Goal: Task Accomplishment & Management: Manage account settings

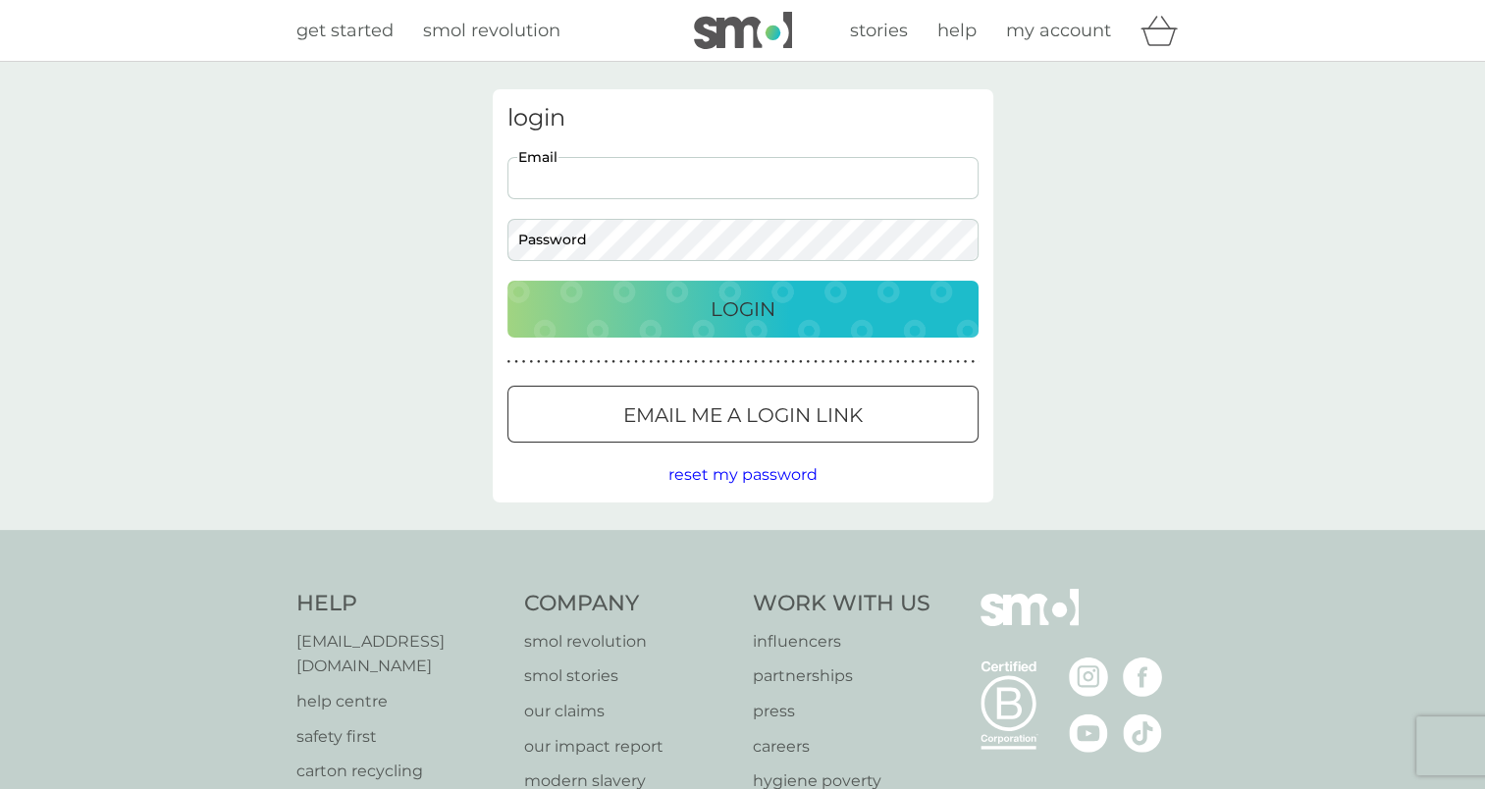
click at [612, 183] on input "Email" at bounding box center [742, 178] width 471 height 42
type input "[EMAIL_ADDRESS][PERSON_NAME][DOMAIN_NAME]"
click at [665, 178] on input "[EMAIL_ADDRESS][PERSON_NAME][DOMAIN_NAME]" at bounding box center [742, 178] width 471 height 42
click at [703, 425] on p "Email me a login link" at bounding box center [743, 414] width 240 height 31
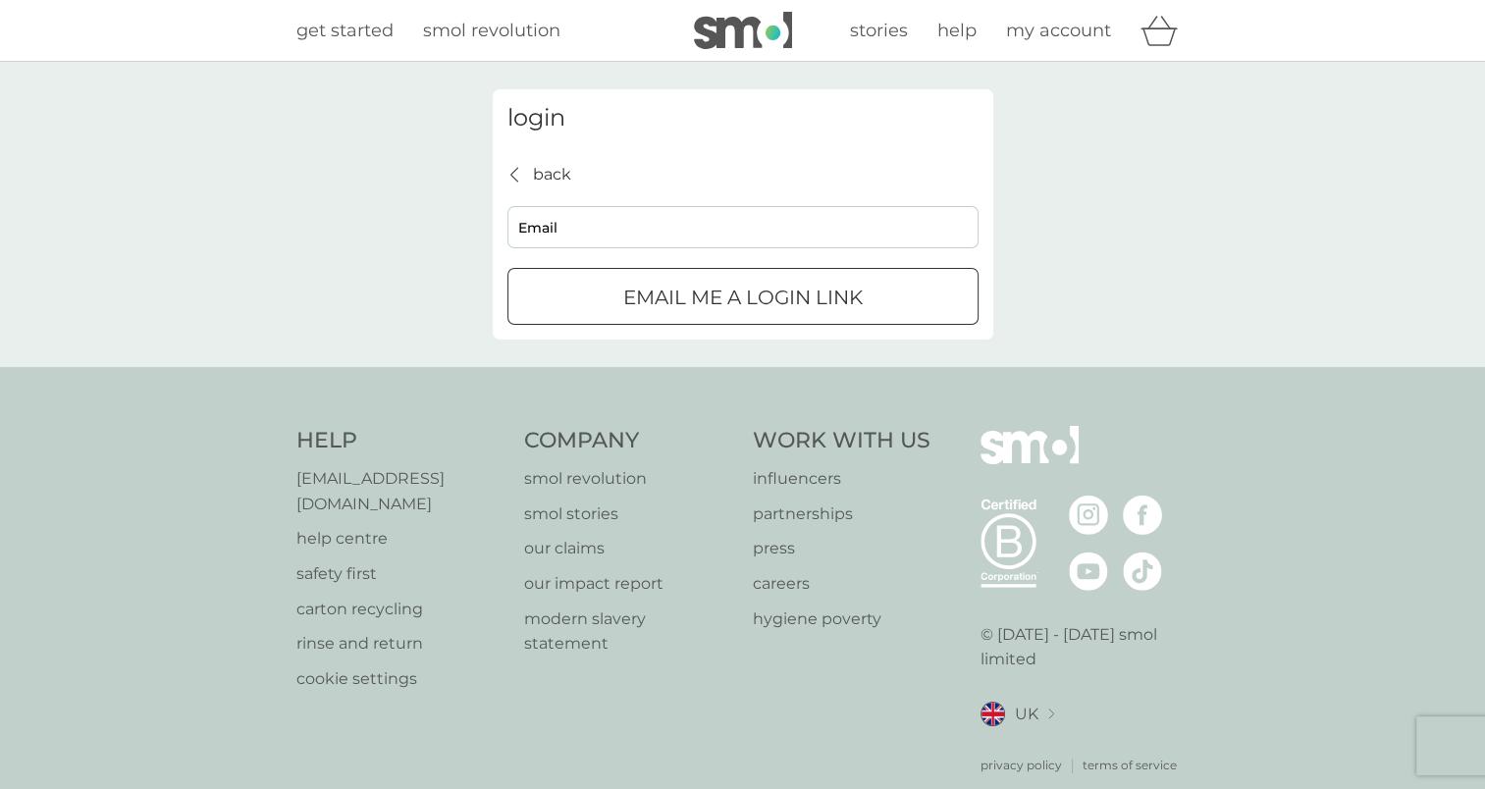
click at [801, 296] on p "Email me a login link" at bounding box center [743, 297] width 240 height 31
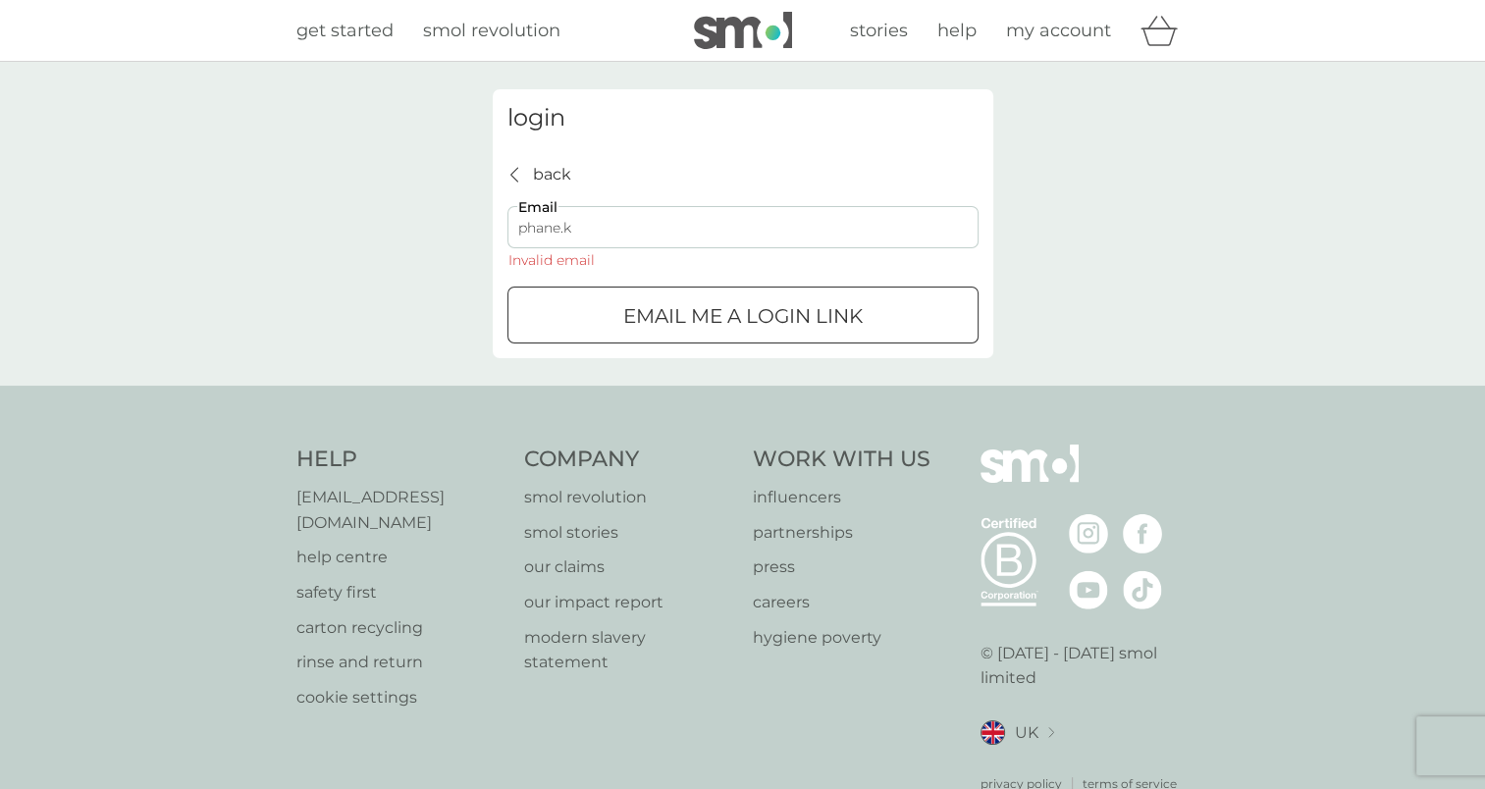
click at [507, 287] on button "Email me a login link" at bounding box center [742, 315] width 471 height 57
click at [927, 324] on div "Email me a login link" at bounding box center [742, 315] width 469 height 31
click at [687, 240] on input "phane.k" at bounding box center [742, 227] width 471 height 42
type input "[EMAIL_ADDRESS][PERSON_NAME][DOMAIN_NAME]"
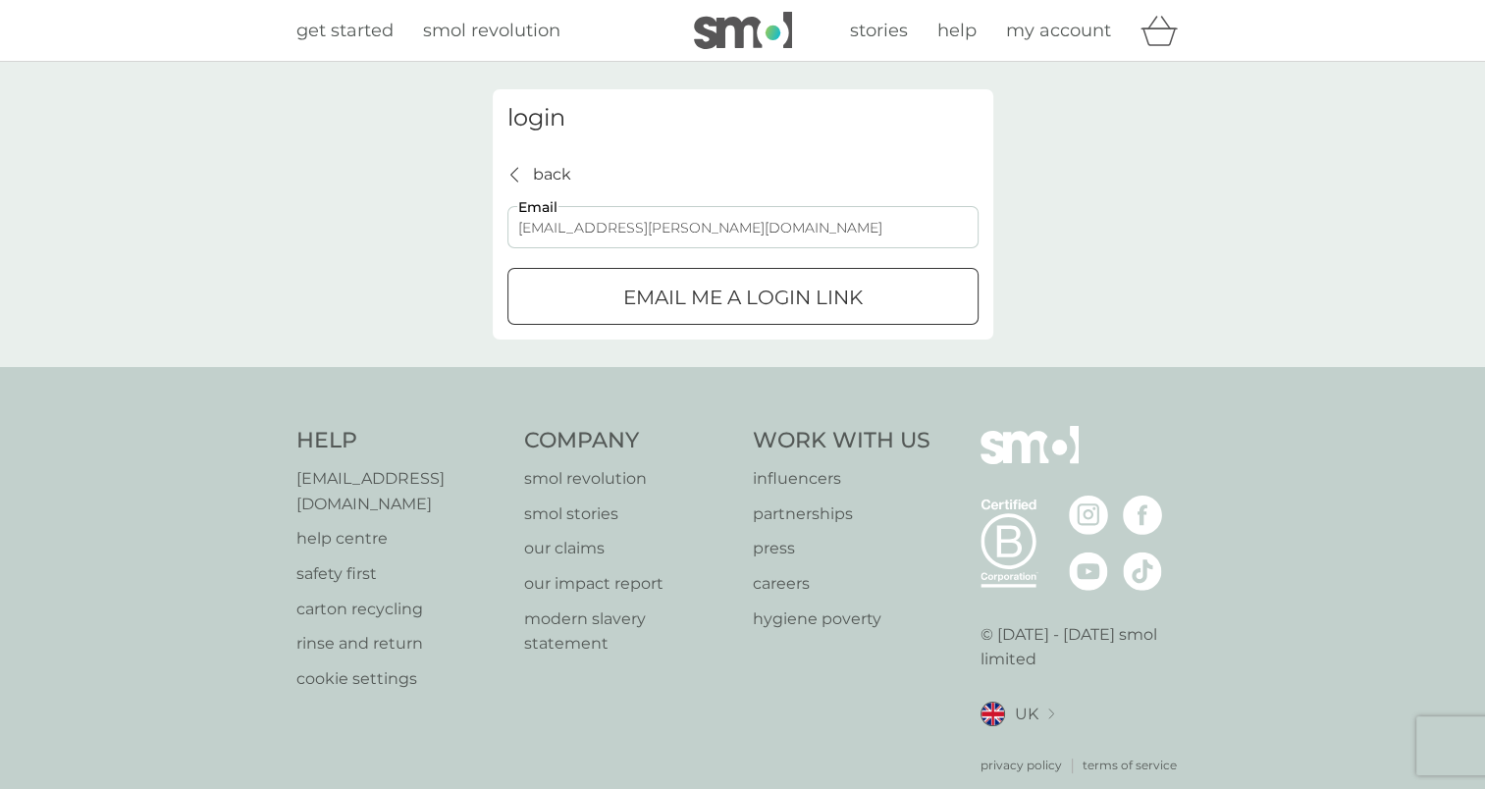
click at [719, 321] on button "Email me a login link" at bounding box center [742, 296] width 471 height 57
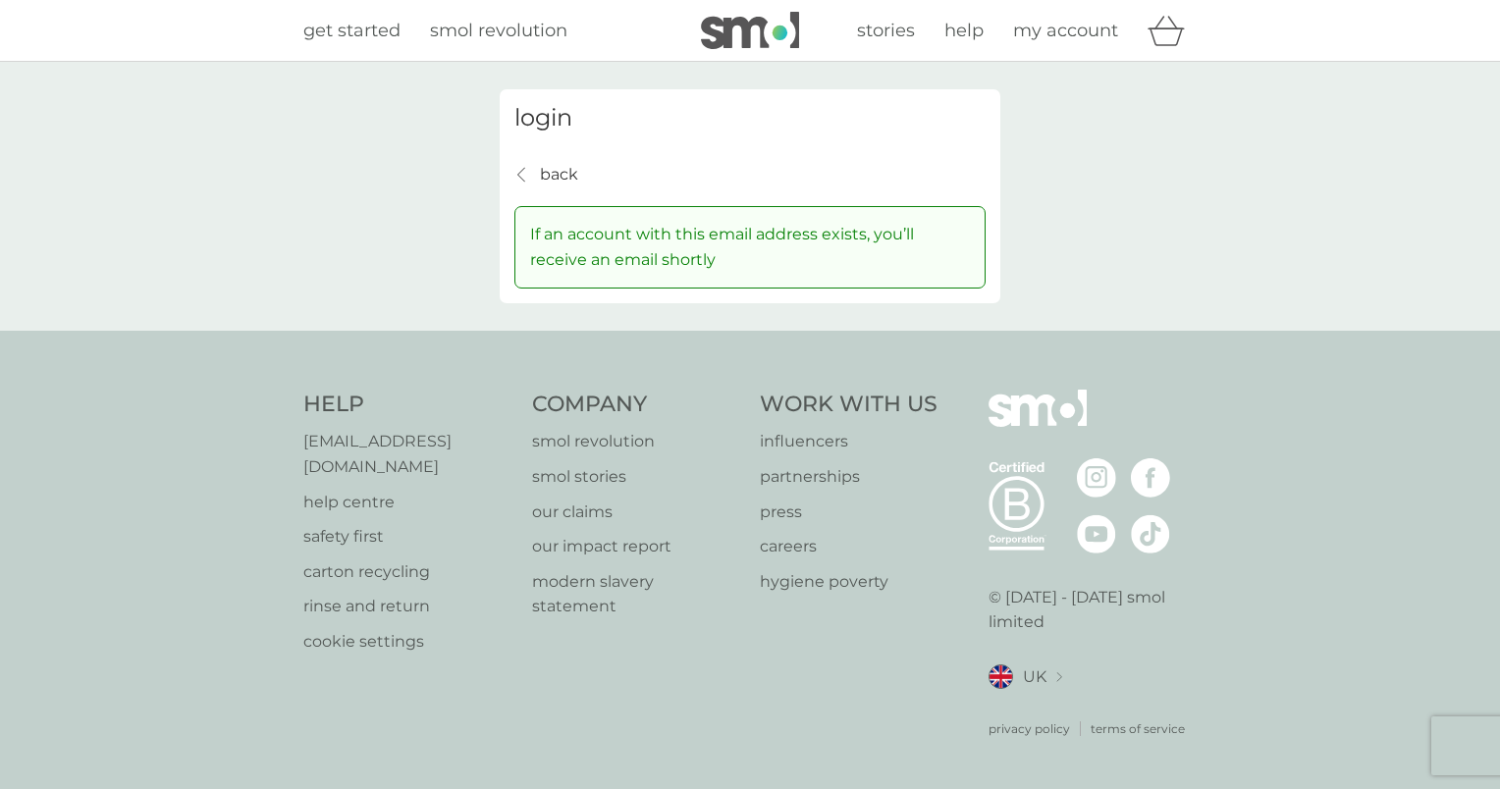
click at [1055, 39] on span "my account" at bounding box center [1065, 31] width 105 height 22
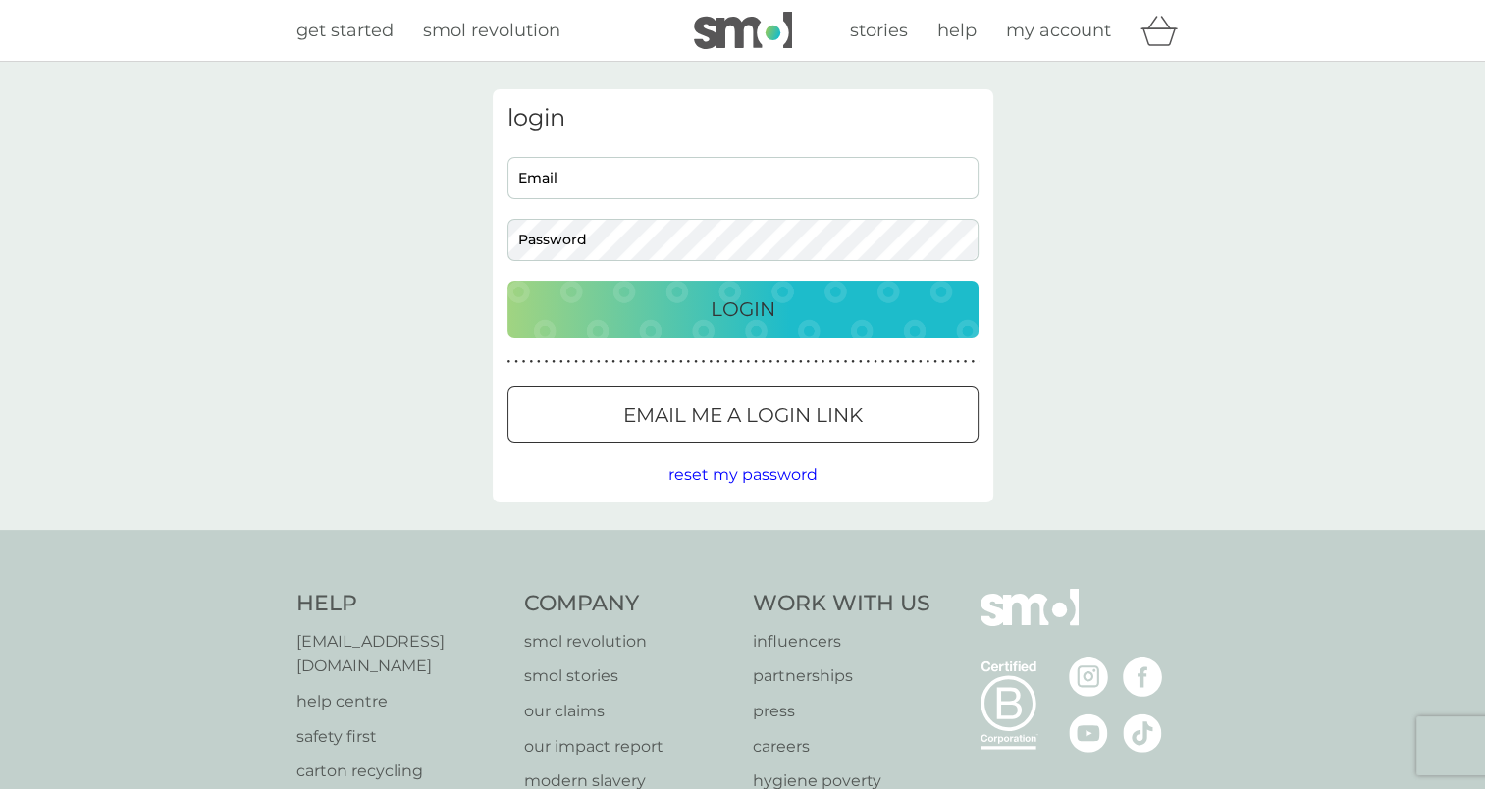
click at [763, 407] on div at bounding box center [743, 415] width 71 height 21
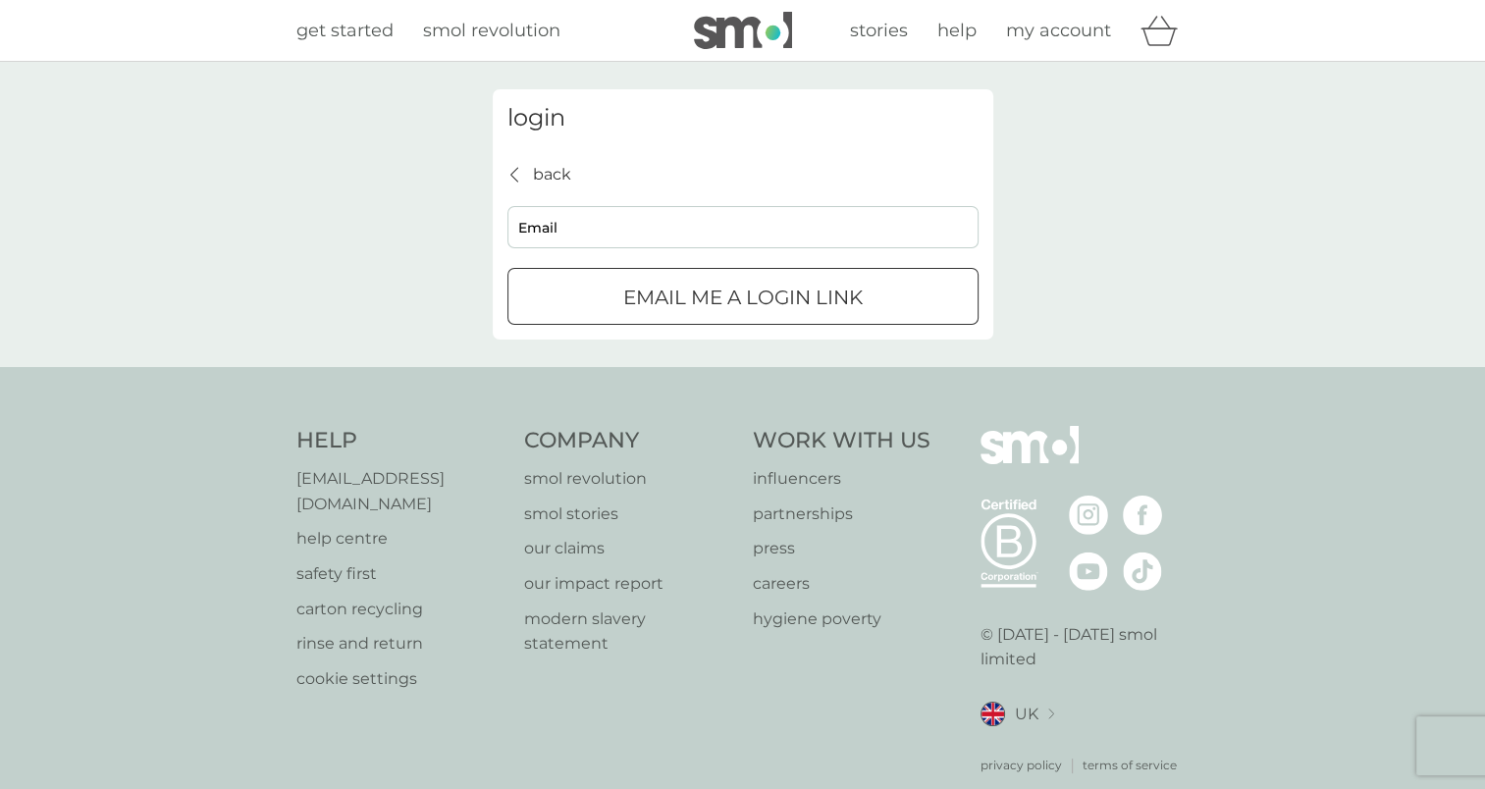
click at [666, 237] on input "Email" at bounding box center [742, 227] width 471 height 42
type input "[EMAIL_ADDRESS][PERSON_NAME][DOMAIN_NAME]"
click at [660, 314] on button "Email me a login link" at bounding box center [742, 296] width 471 height 57
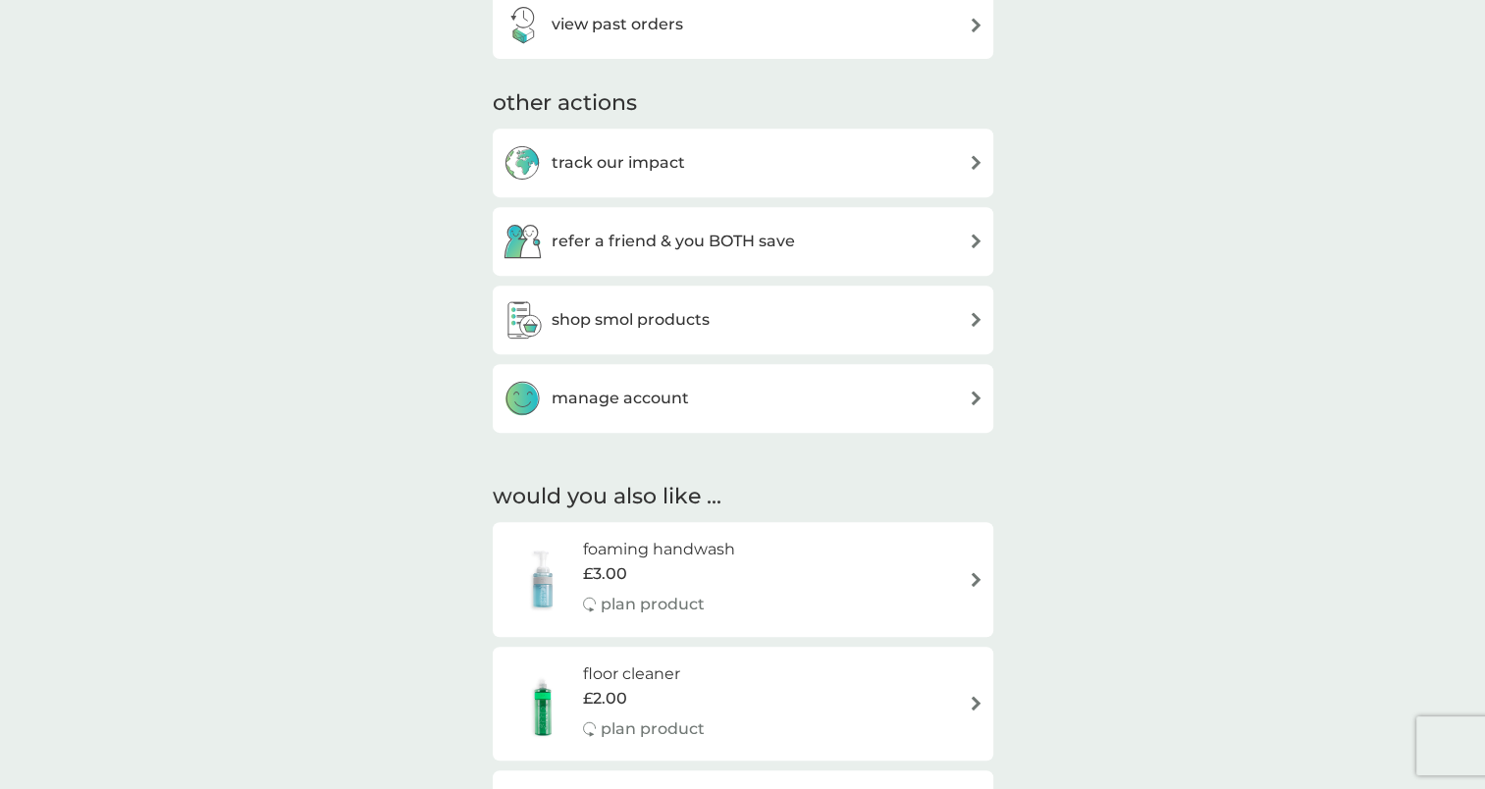
scroll to position [840, 0]
click at [744, 404] on div "manage account" at bounding box center [743, 397] width 481 height 39
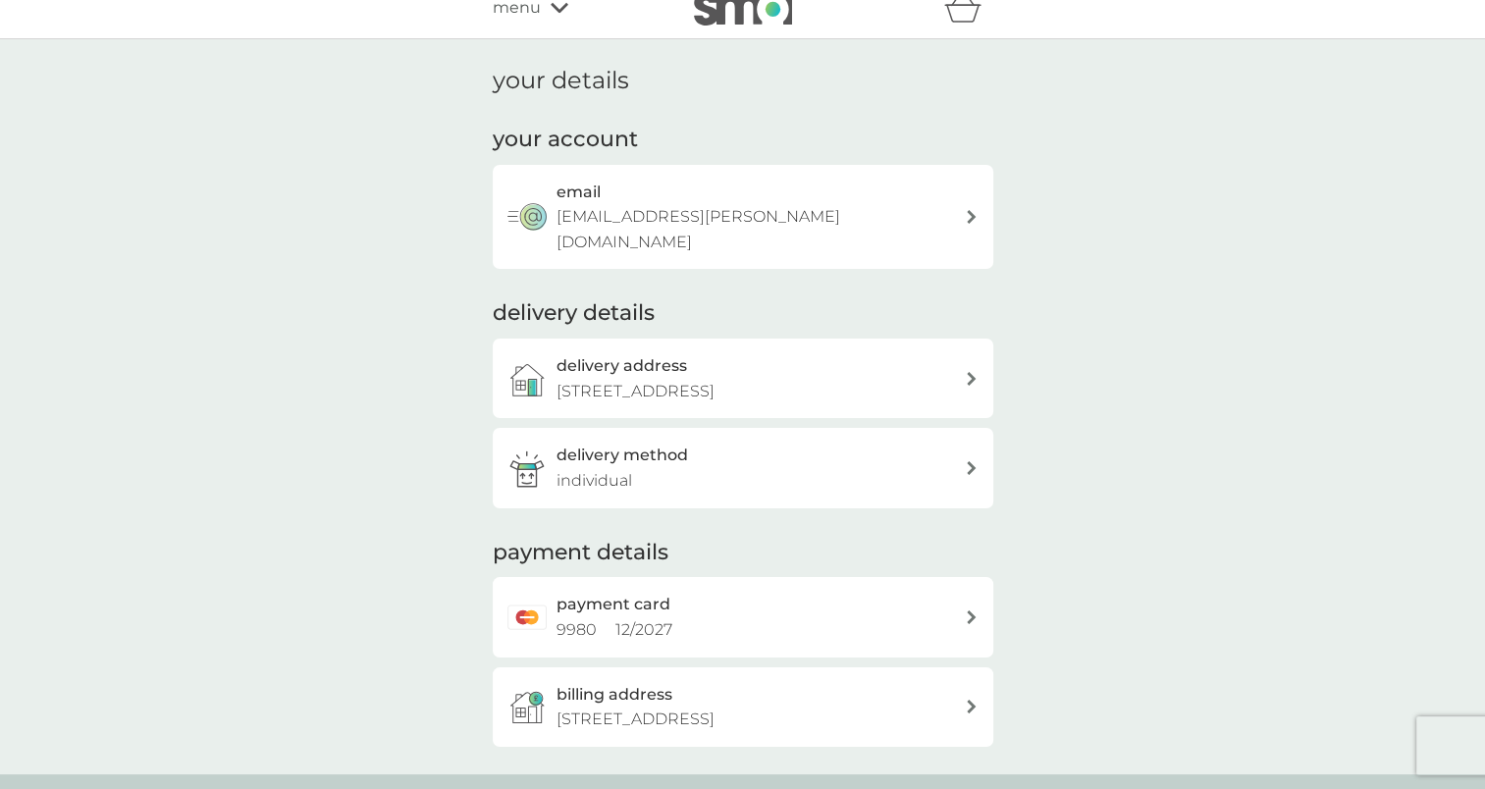
scroll to position [24, 0]
click at [793, 576] on div "payment card 9980 12 / 2027" at bounding box center [743, 616] width 501 height 80
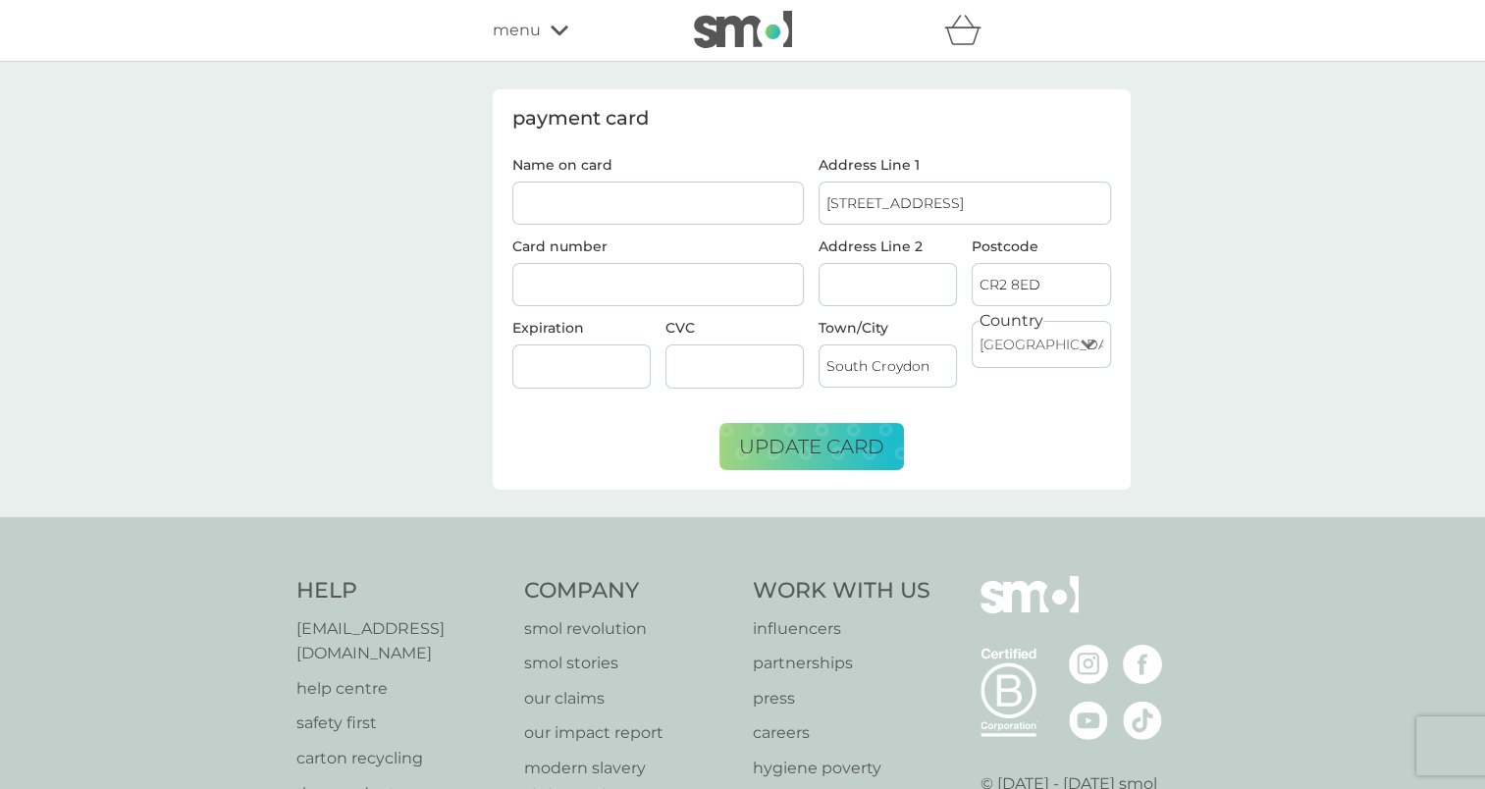
click at [692, 220] on input "Name on card" at bounding box center [658, 203] width 293 height 43
type input "G"
type input "Karen Ng Man SUn"
click at [1165, 405] on div "payment card Name on card Karen Ng Man SUn Card number Expiration CVC Address L…" at bounding box center [742, 289] width 1485 height 455
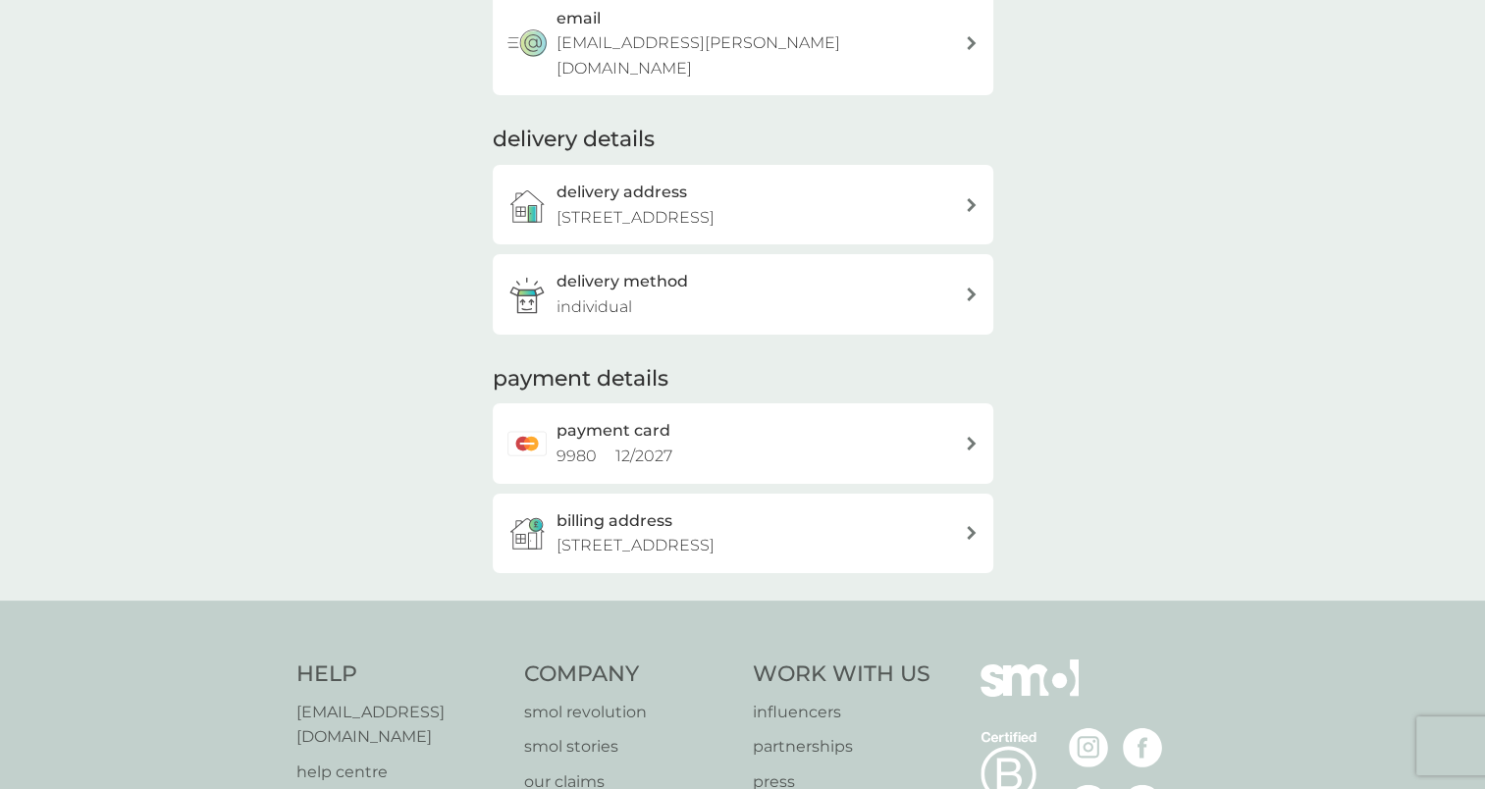
scroll to position [198, 0]
click at [821, 416] on div "payment card 9980 12 / 2027" at bounding box center [761, 441] width 408 height 50
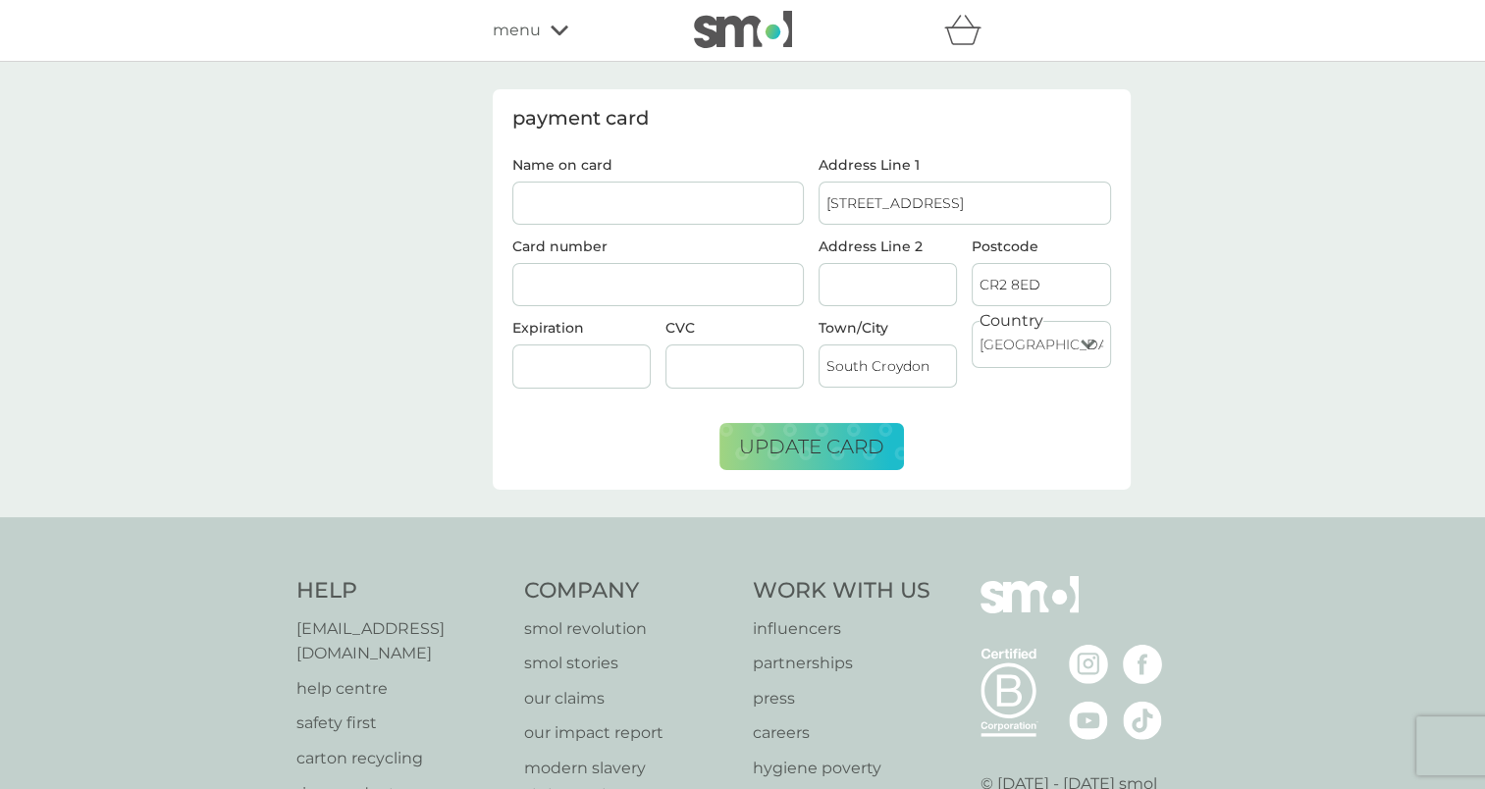
click at [1127, 403] on div "payment card Name on card Card number Expiration CVC Address Line 1 16 Foxearth…" at bounding box center [812, 289] width 638 height 400
